Goal: Task Accomplishment & Management: Complete application form

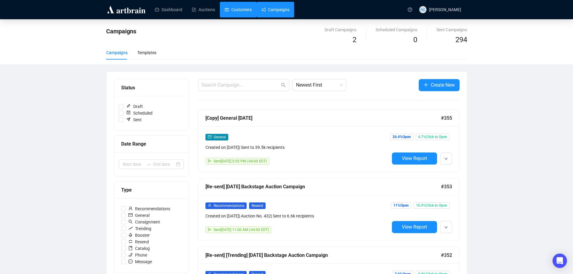
click at [236, 12] on link "Customers" at bounding box center [238, 10] width 27 height 16
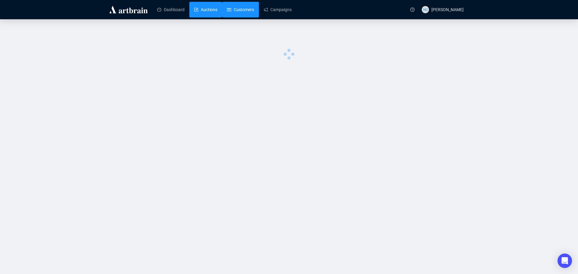
click at [203, 7] on link "Auctions" at bounding box center [205, 10] width 23 height 16
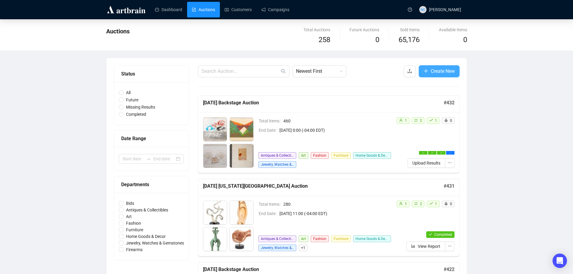
click at [437, 72] on span "Create New" at bounding box center [443, 71] width 24 height 8
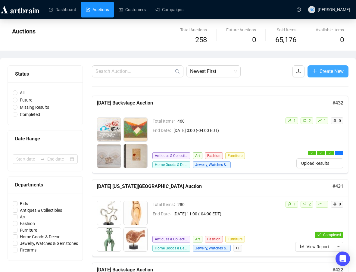
click at [325, 68] on span "Create New" at bounding box center [331, 71] width 24 height 8
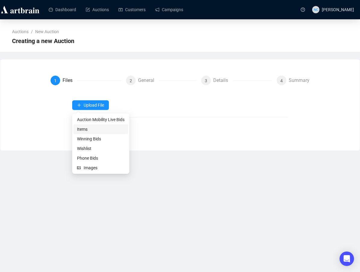
click at [105, 132] on li "Items" at bounding box center [100, 129] width 55 height 10
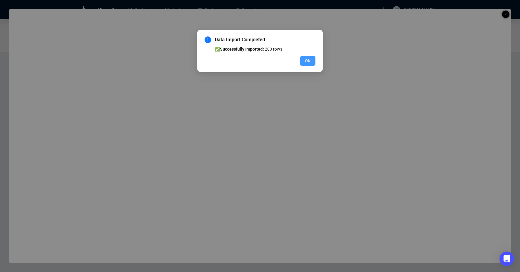
click at [309, 62] on span "OK" at bounding box center [308, 60] width 6 height 7
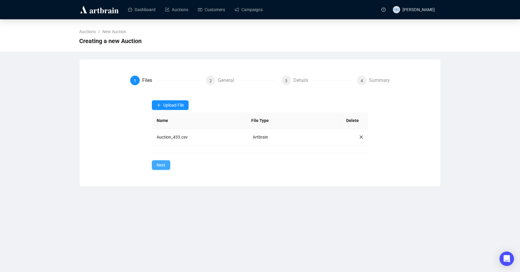
click at [161, 166] on span "Next" at bounding box center [161, 165] width 9 height 7
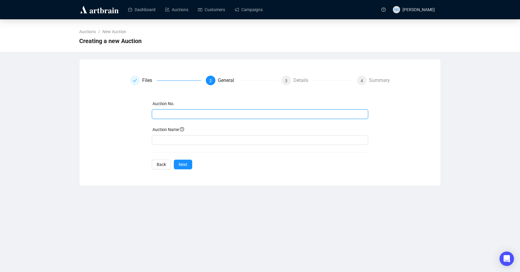
click at [192, 114] on input "text" at bounding box center [259, 114] width 208 height 7
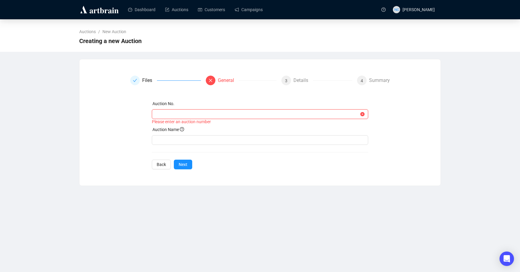
click at [186, 112] on input "text" at bounding box center [257, 114] width 204 height 7
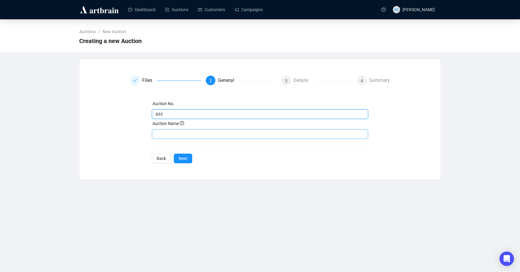
type input "433"
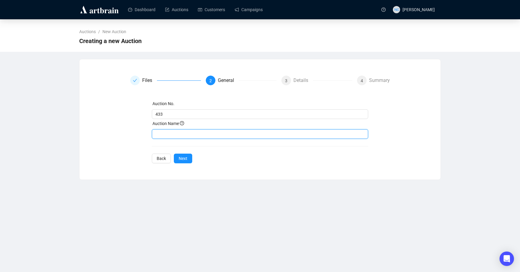
click at [188, 137] on input "text" at bounding box center [260, 134] width 216 height 10
click at [155, 133] on input "New York City Estate Auction, November 3" at bounding box center [260, 134] width 216 height 10
drag, startPoint x: 266, startPoint y: 135, endPoint x: 234, endPoint y: 133, distance: 32.5
click at [234, 133] on input "Sep 4, 2025 - New York City Estate Auction, November 3" at bounding box center [260, 134] width 216 height 10
type input "[DATE] - [US_STATE][GEOGRAPHIC_DATA] Auction"
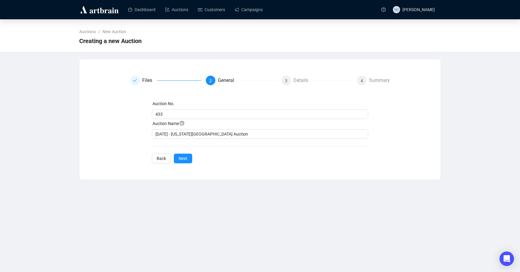
click at [306, 155] on div "Auction No. 433 Auction Name Sep 4, 2025 - New York City Estate Auction Back Ne…" at bounding box center [260, 131] width 216 height 63
click at [184, 159] on span "Next" at bounding box center [183, 158] width 9 height 7
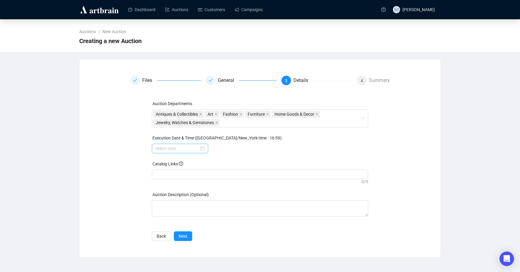
click at [202, 149] on div at bounding box center [179, 148] width 49 height 7
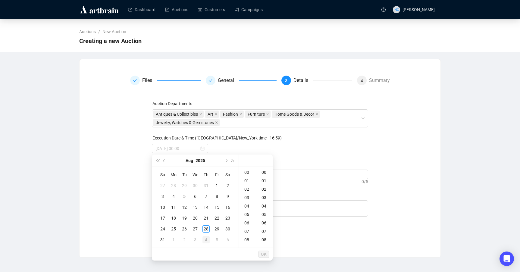
click at [206, 240] on div "4" at bounding box center [205, 239] width 7 height 7
click at [247, 206] on div "11" at bounding box center [247, 204] width 14 height 8
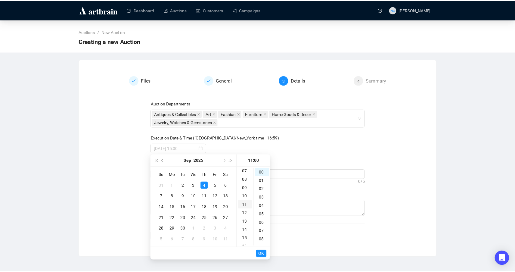
scroll to position [93, 0]
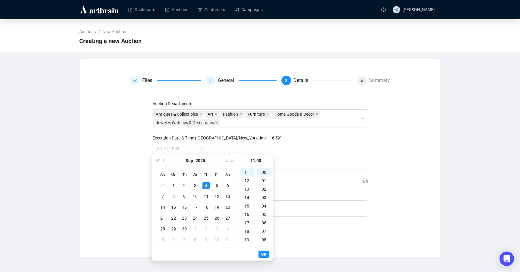
type input "2025-09-04 11:00"
click at [264, 255] on span "OK" at bounding box center [264, 253] width 6 height 11
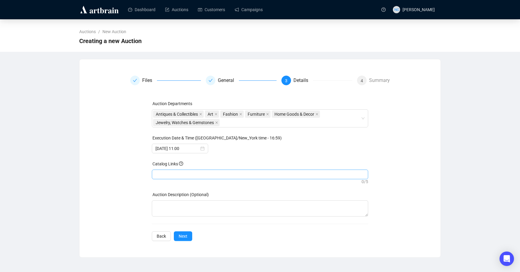
click at [207, 175] on div at bounding box center [260, 174] width 214 height 8
paste input "https://auctions.nyshowplace.com/auctions/4-HOTMJY/new-york-city-estate-auction…"
type input "https://auctions.nyshowplace.com/auctions/4-HOTMJY/new-york-city-estate-auction…"
click at [117, 200] on div "Files General 3 Details 4 Summary Auction Departments Antiques & Collectibles A…" at bounding box center [260, 158] width 346 height 165
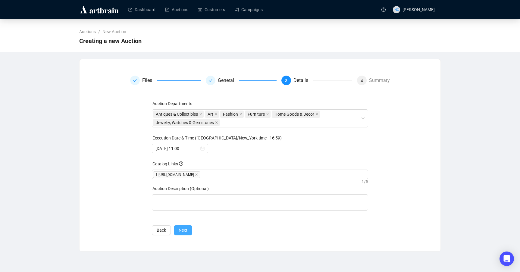
click at [181, 230] on span "Next" at bounding box center [183, 230] width 9 height 7
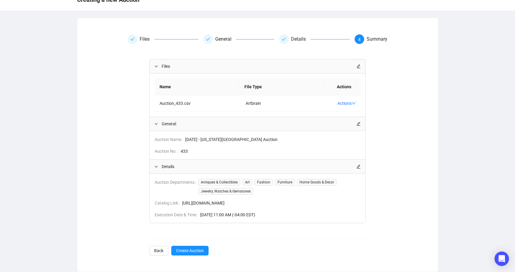
scroll to position [48, 0]
click at [194, 248] on span "Create Auction" at bounding box center [190, 250] width 28 height 7
